Goal: Task Accomplishment & Management: Manage account settings

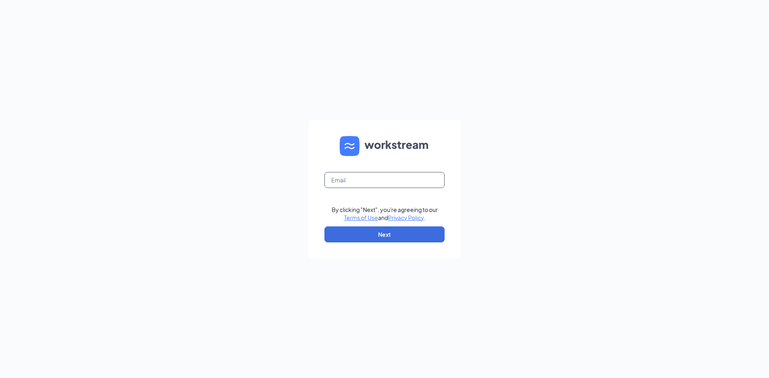
click at [378, 178] on input "text" at bounding box center [384, 180] width 120 height 16
type input "brayan.castillo@spcfa.com"
click at [381, 234] on button "Next" at bounding box center [384, 235] width 120 height 16
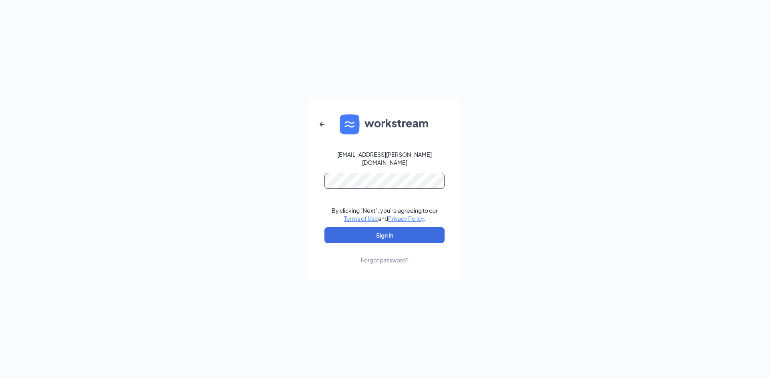
click at [324, 227] on button "Sign In" at bounding box center [384, 235] width 120 height 16
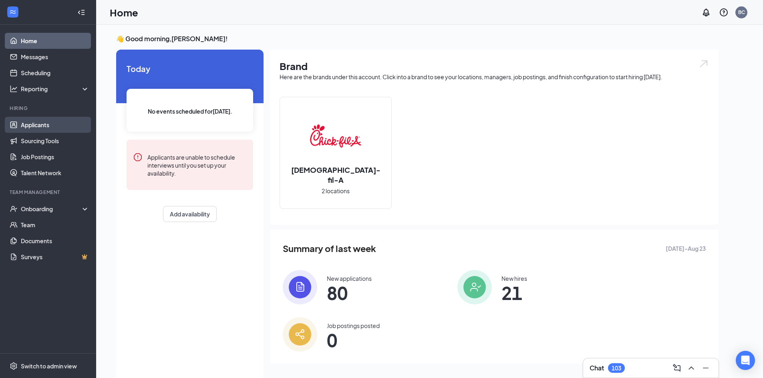
click at [42, 131] on link "Applicants" at bounding box center [55, 125] width 68 height 16
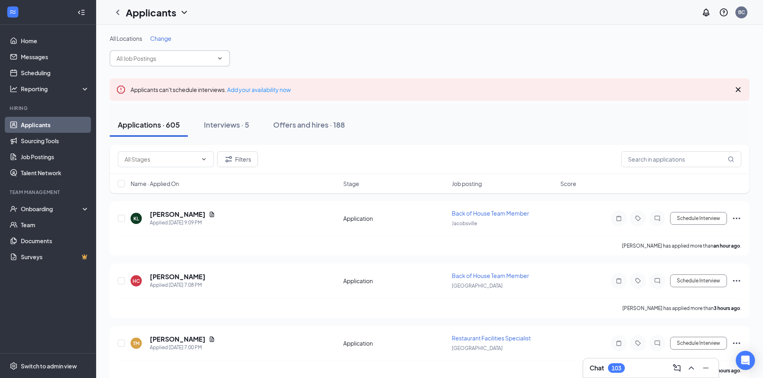
click at [151, 55] on input "text" at bounding box center [164, 58] width 97 height 9
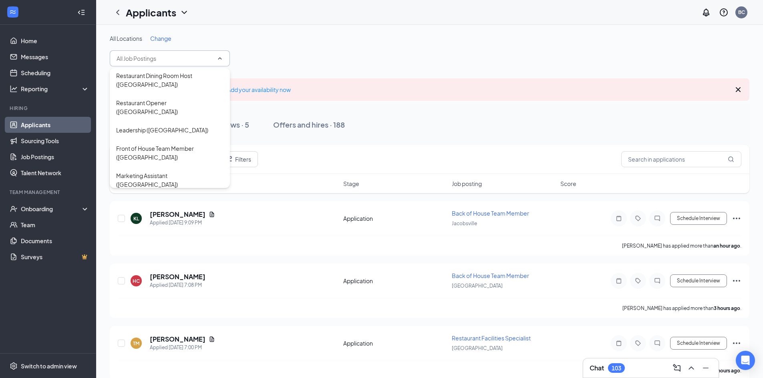
scroll to position [160, 0]
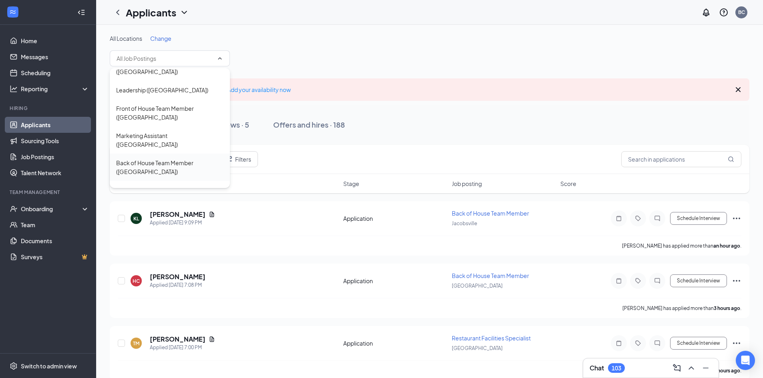
click at [168, 159] on div "Back of House Team Member ([GEOGRAPHIC_DATA])" at bounding box center [169, 168] width 107 height 18
type input "Back of House Team Member ([GEOGRAPHIC_DATA])"
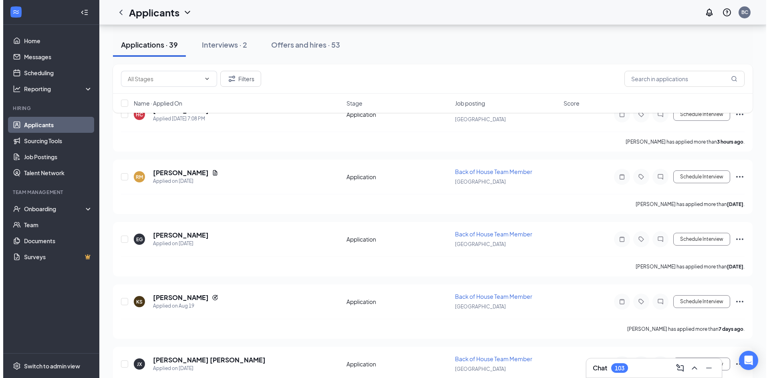
scroll to position [120, 0]
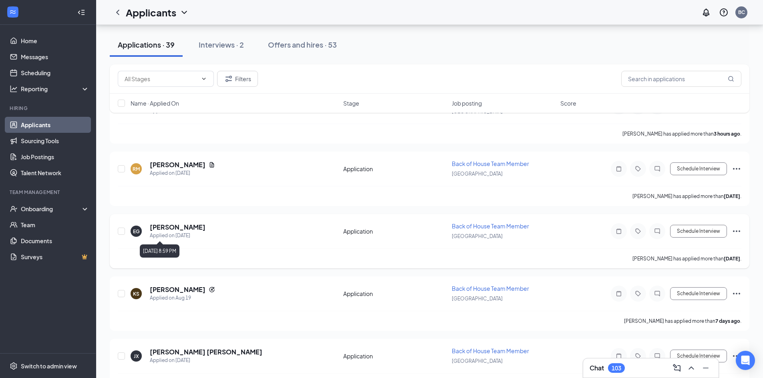
click at [152, 232] on div "Applied on [DATE]" at bounding box center [178, 236] width 56 height 8
click at [482, 232] on div "[GEOGRAPHIC_DATA]" at bounding box center [504, 236] width 104 height 9
click at [729, 257] on b "[DATE]" at bounding box center [731, 259] width 16 height 6
drag, startPoint x: 390, startPoint y: 231, endPoint x: 344, endPoint y: 223, distance: 47.2
click at [389, 231] on div "Application" at bounding box center [395, 231] width 104 height 8
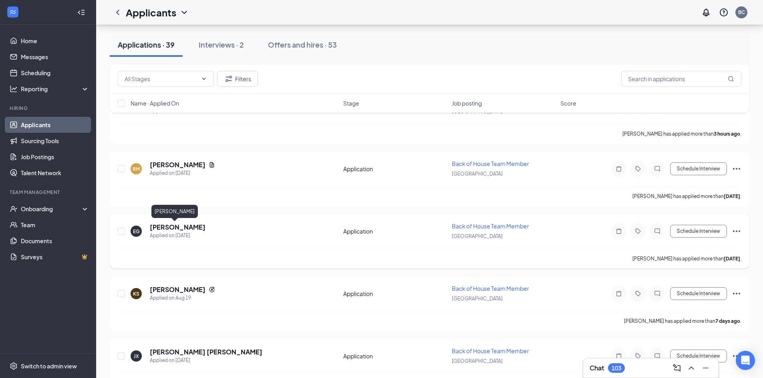
click at [173, 225] on h5 "[PERSON_NAME]" at bounding box center [178, 227] width 56 height 9
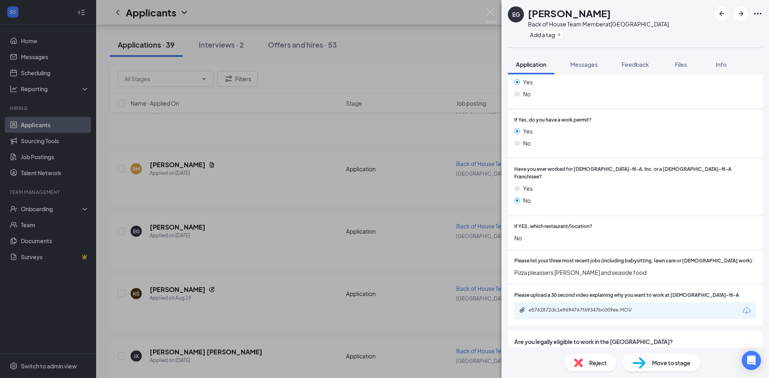
scroll to position [158, 0]
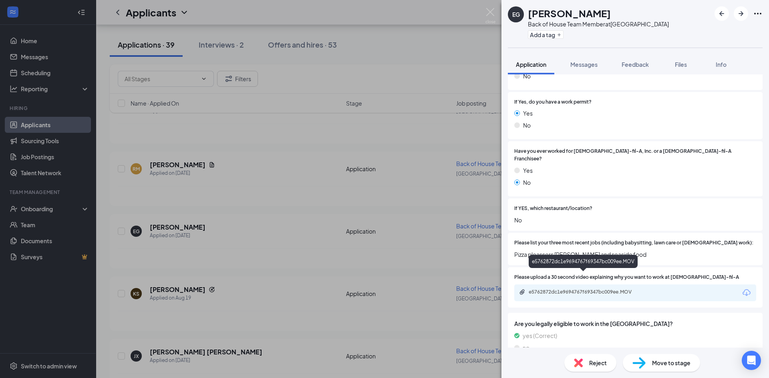
click at [596, 289] on div "e5762872dc1e9694767f69347bc009ee.MOV" at bounding box center [584, 292] width 112 height 6
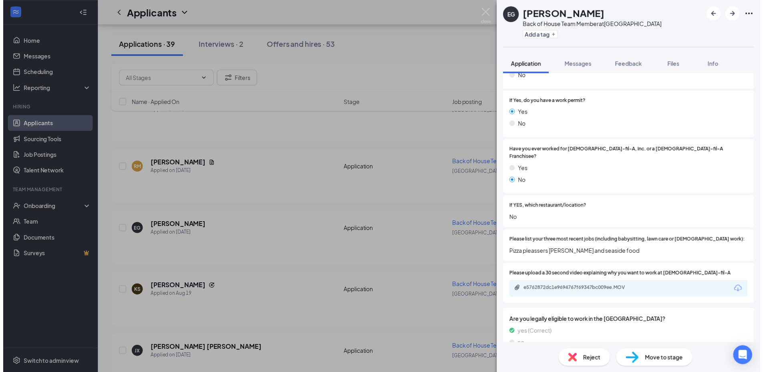
scroll to position [155, 0]
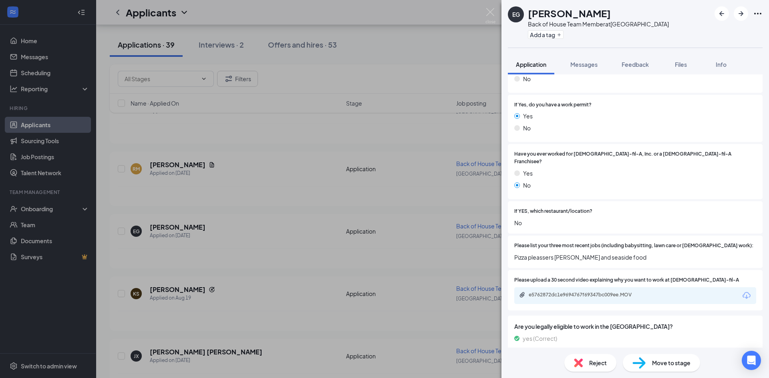
click at [365, 177] on div "[PERSON_NAME] Back of House Team Member at [GEOGRAPHIC_DATA] Add a tag Applicat…" at bounding box center [384, 189] width 769 height 378
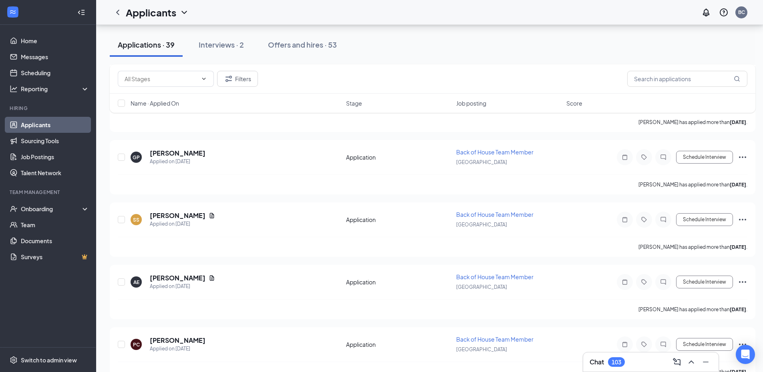
scroll to position [761, 0]
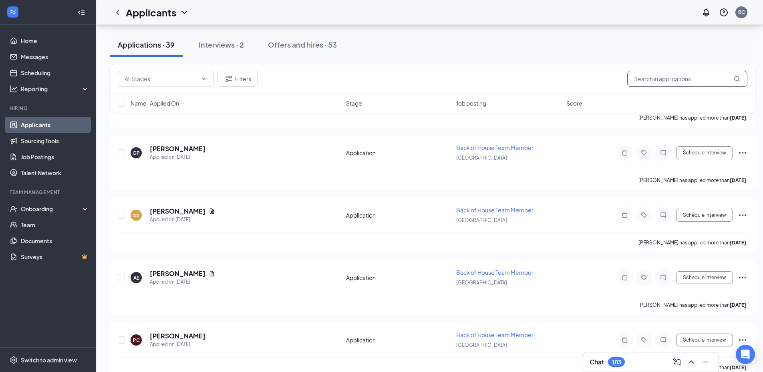
click at [645, 77] on input "text" at bounding box center [687, 79] width 120 height 16
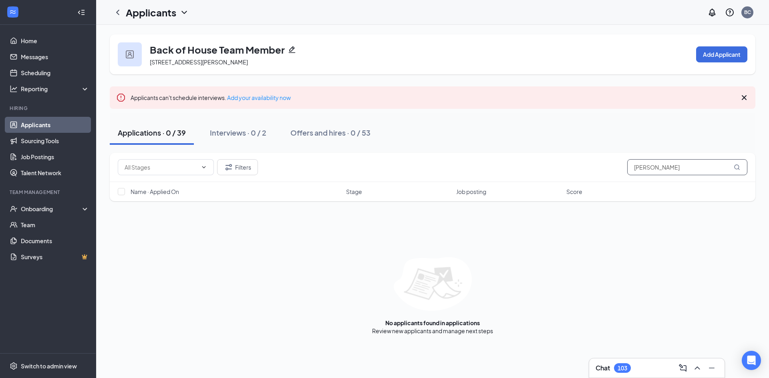
click at [709, 170] on input "[PERSON_NAME]" at bounding box center [687, 167] width 120 height 16
type input "m"
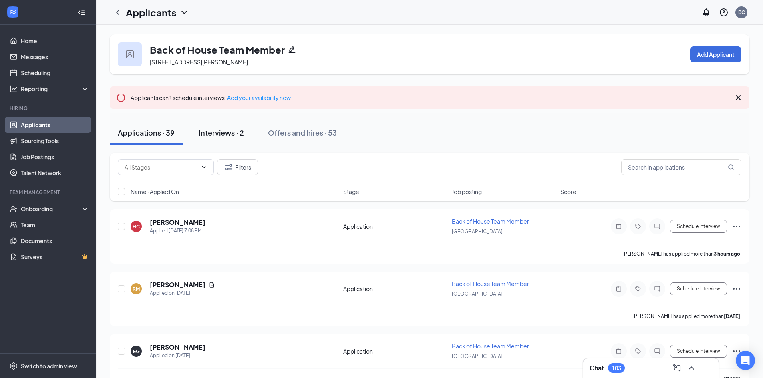
click at [226, 123] on button "Interviews · 2" at bounding box center [221, 133] width 61 height 24
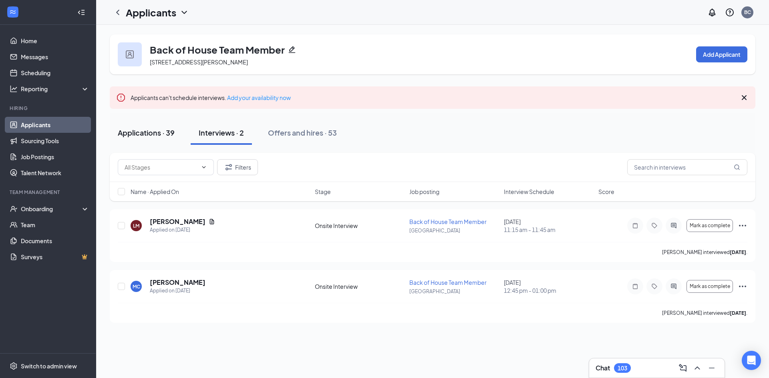
click at [166, 134] on div "Applications · 39" at bounding box center [146, 133] width 57 height 10
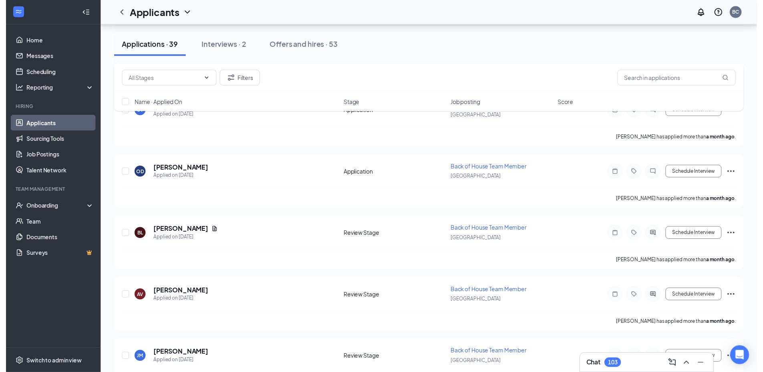
scroll to position [1801, 0]
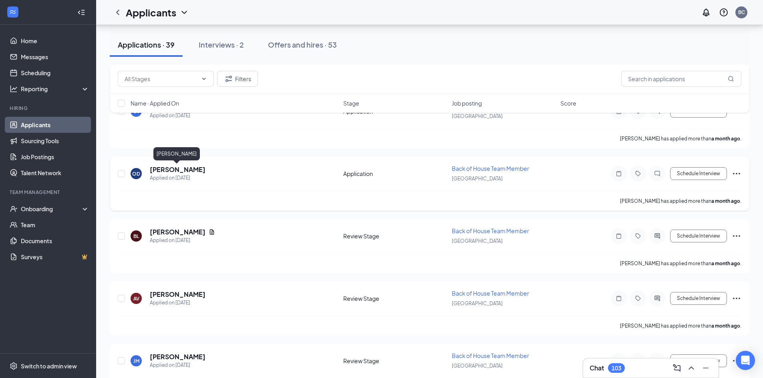
click at [200, 171] on h5 "[PERSON_NAME]" at bounding box center [178, 169] width 56 height 9
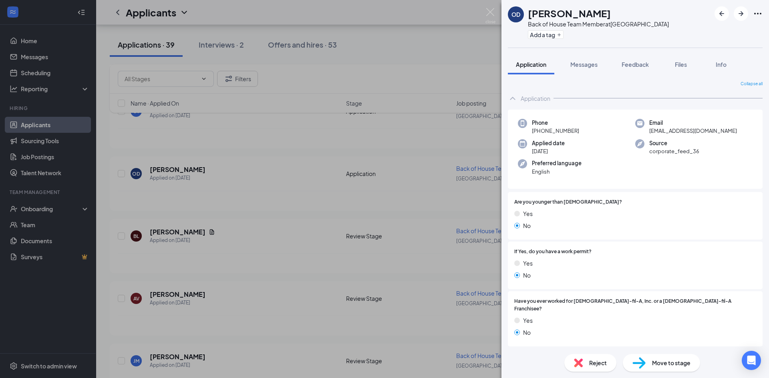
click at [269, 169] on div "OD [PERSON_NAME] Back of House Team Member at [GEOGRAPHIC_DATA] Add a tag Appli…" at bounding box center [384, 189] width 769 height 378
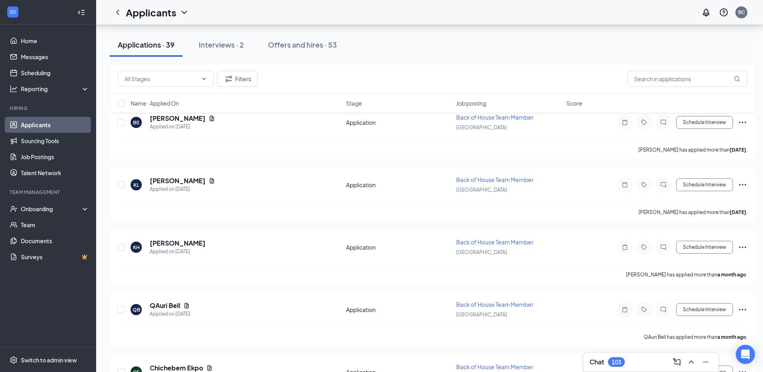
scroll to position [961, 0]
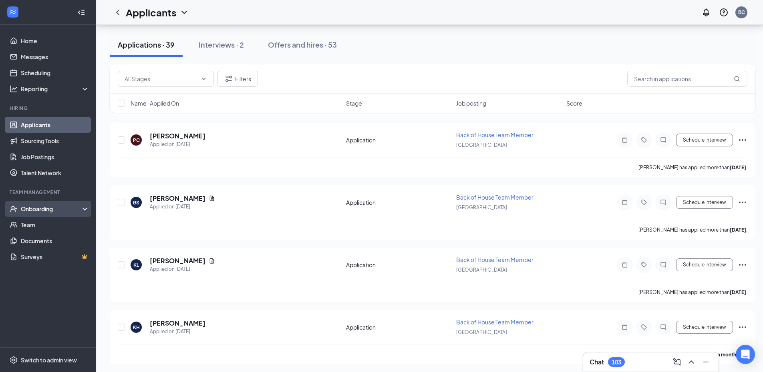
click at [16, 208] on icon "UserCheck" at bounding box center [14, 209] width 8 height 8
click at [37, 227] on link "Overview" at bounding box center [55, 225] width 68 height 16
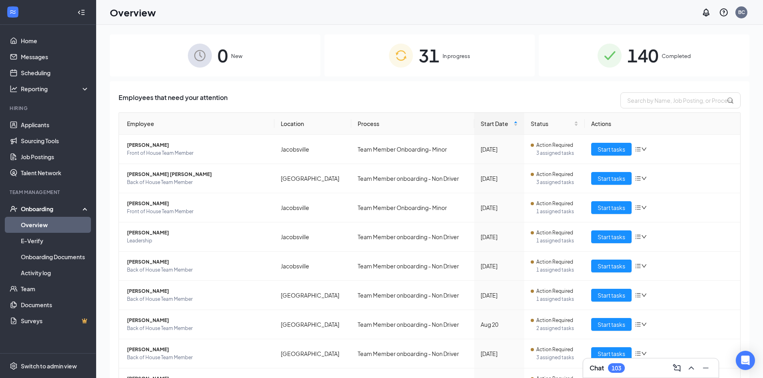
click at [432, 70] on div "31 In progress" at bounding box center [429, 55] width 211 height 42
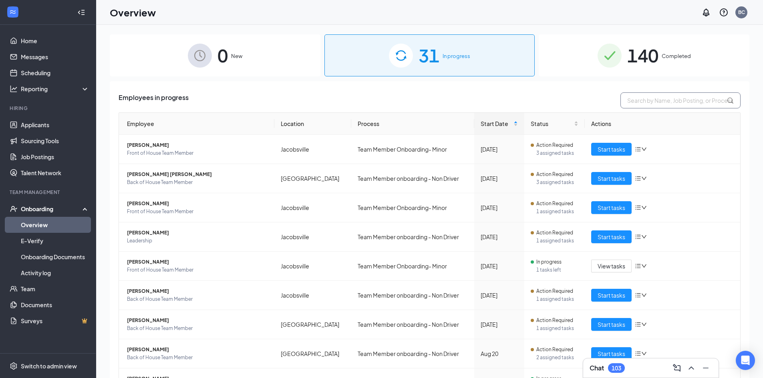
click at [637, 106] on input "text" at bounding box center [680, 100] width 120 height 16
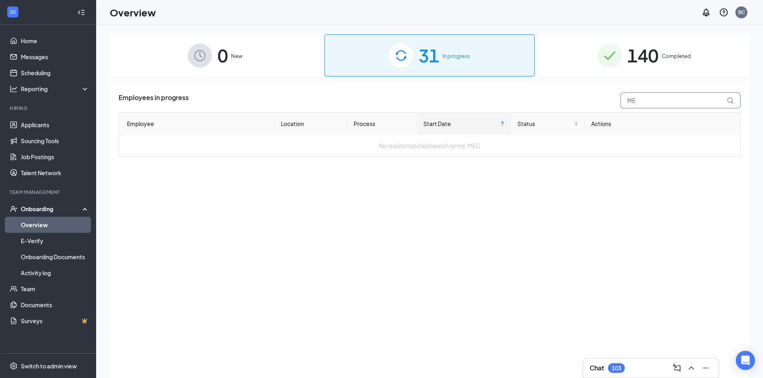
type input "M"
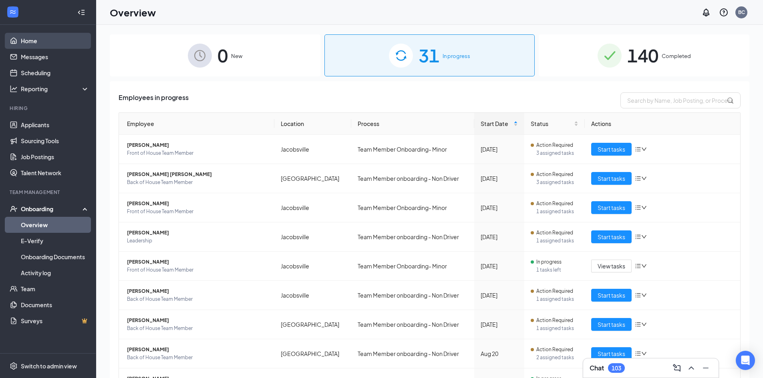
click at [46, 47] on link "Home" at bounding box center [55, 41] width 68 height 16
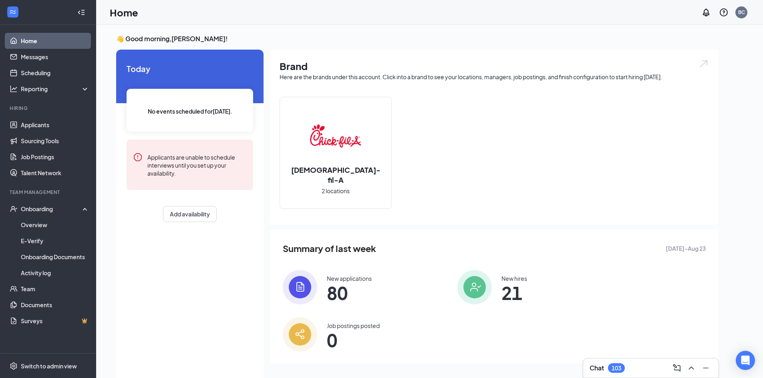
click at [345, 195] on div "[DEMOGRAPHIC_DATA]-fil-A 2 locations" at bounding box center [335, 152] width 111 height 111
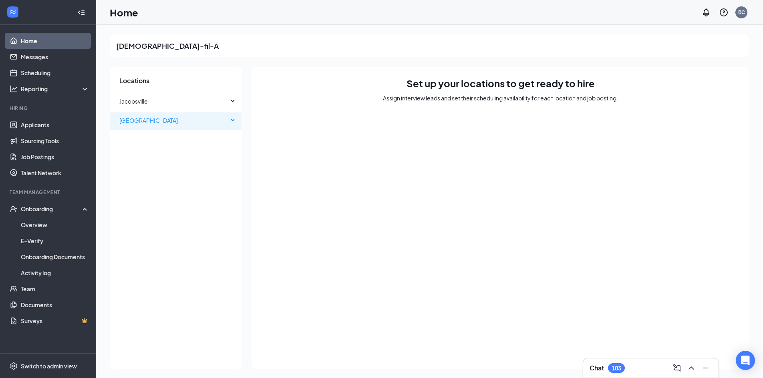
click at [149, 124] on span "[GEOGRAPHIC_DATA]" at bounding box center [173, 120] width 109 height 16
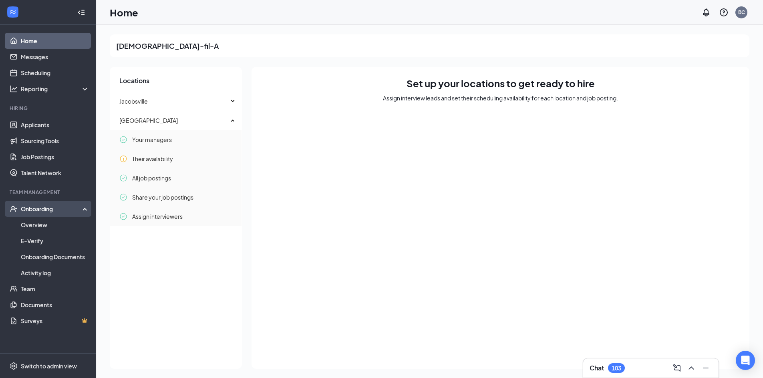
click at [52, 213] on div "Onboarding" at bounding box center [52, 209] width 62 height 8
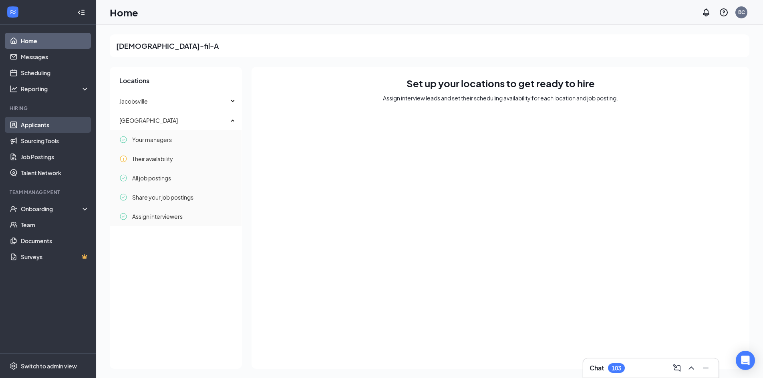
click at [44, 123] on link "Applicants" at bounding box center [55, 125] width 68 height 16
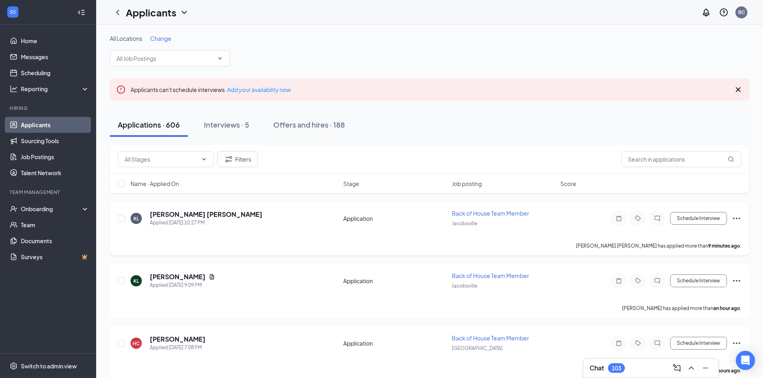
click at [146, 218] on div "[PERSON_NAME] [PERSON_NAME] Applied [DATE] 10:27 PM" at bounding box center [234, 218] width 208 height 17
click at [139, 218] on div "KL" at bounding box center [136, 218] width 6 height 7
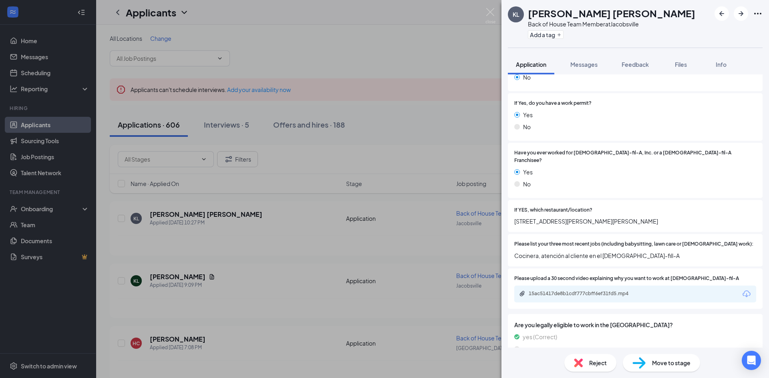
scroll to position [181, 0]
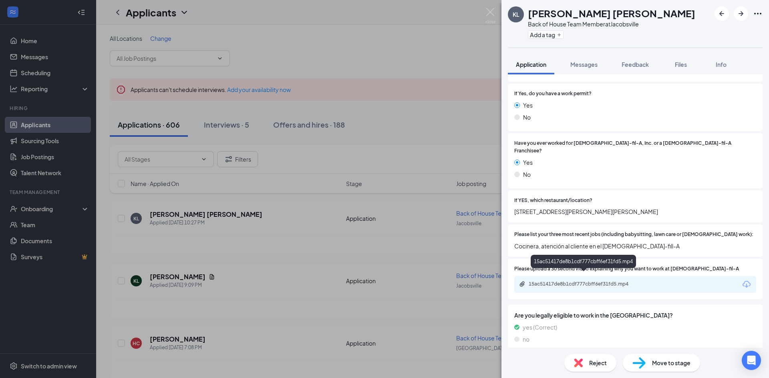
click at [616, 281] on div "15ac51417de8b1cdf777cbff6ef31fd5.mp4" at bounding box center [584, 284] width 112 height 6
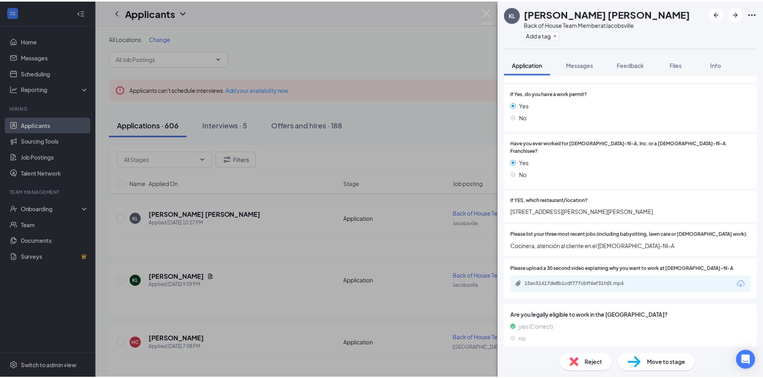
scroll to position [178, 0]
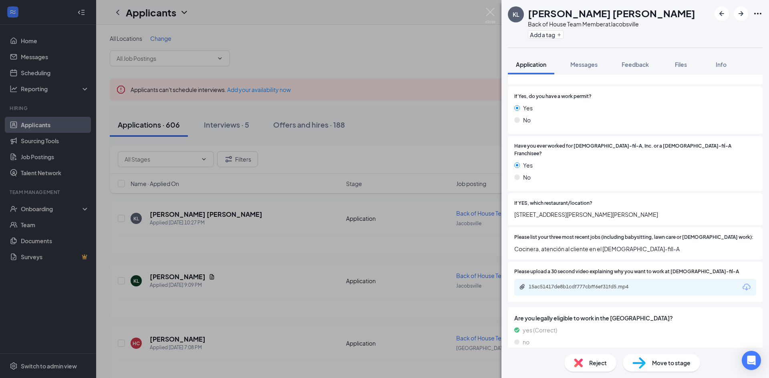
click at [414, 71] on div "[PERSON_NAME] [PERSON_NAME] Back of House Team Member at [GEOGRAPHIC_DATA] Add …" at bounding box center [384, 189] width 769 height 378
